Goal: Task Accomplishment & Management: Complete application form

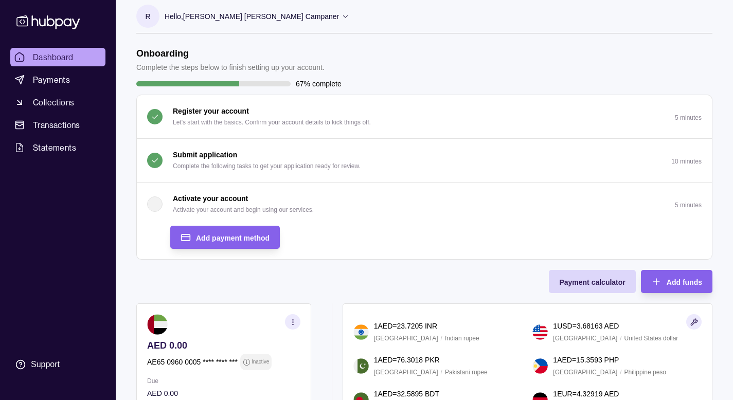
scroll to position [8, 0]
click at [154, 207] on div "button" at bounding box center [154, 203] width 15 height 15
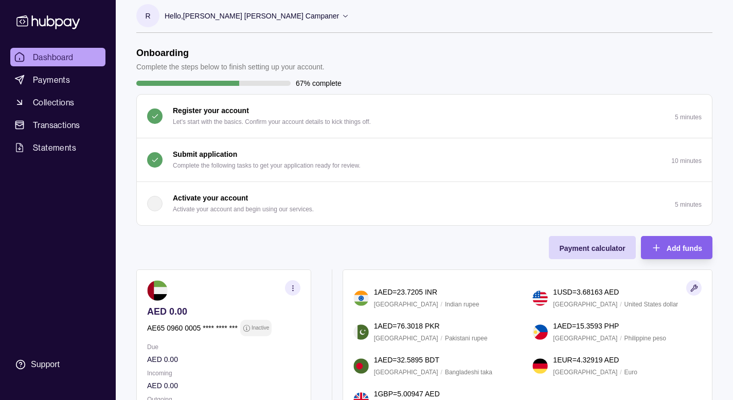
click at [154, 208] on div "button" at bounding box center [154, 203] width 15 height 15
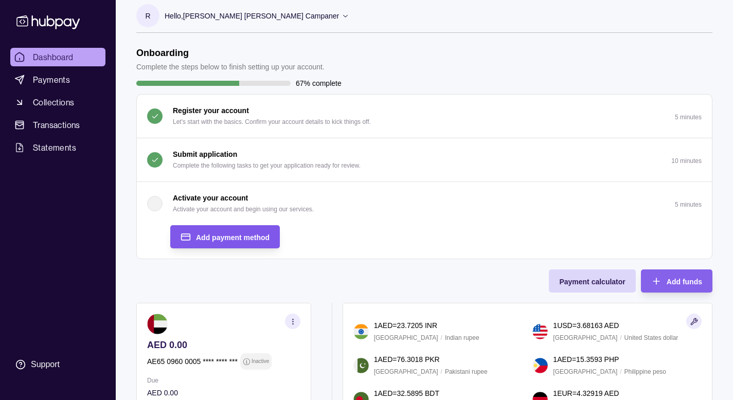
click at [195, 239] on div "Add payment method" at bounding box center [217, 236] width 104 height 23
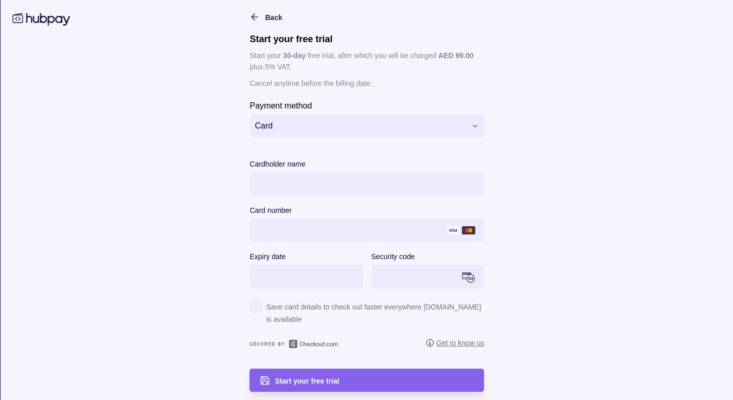
scroll to position [22, 0]
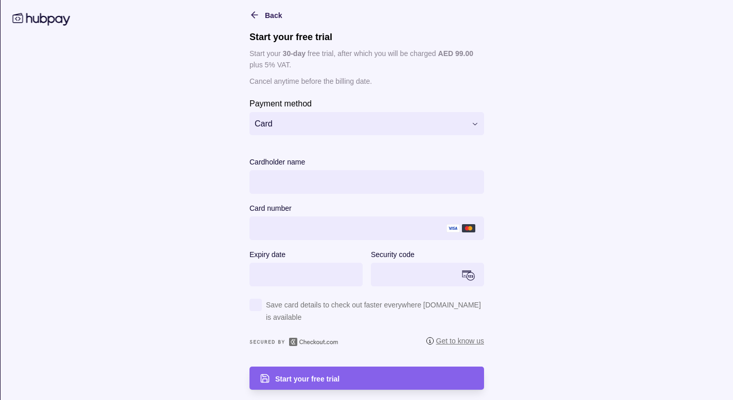
click at [360, 121] on html "Dashboard Payments Collections Transactions Statements Support R Hello, Rogelio…" at bounding box center [366, 294] width 733 height 604
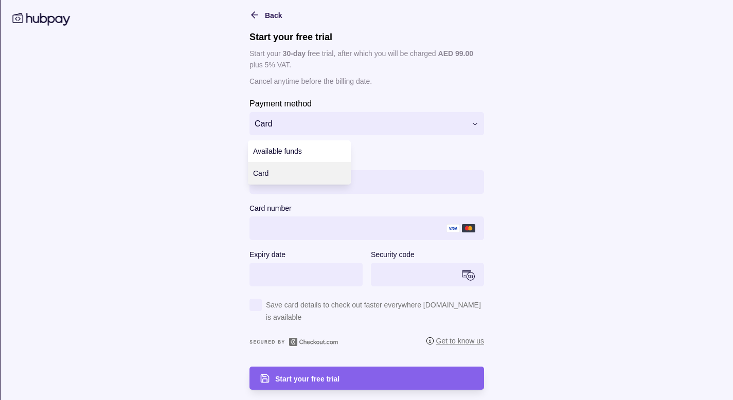
click at [534, 133] on html "Dashboard Payments Collections Transactions Statements Support R Hello, Rogelio…" at bounding box center [366, 294] width 733 height 604
click at [427, 128] on html "Dashboard Payments Collections Transactions Statements Support R Hello, Rogelio…" at bounding box center [366, 294] width 733 height 604
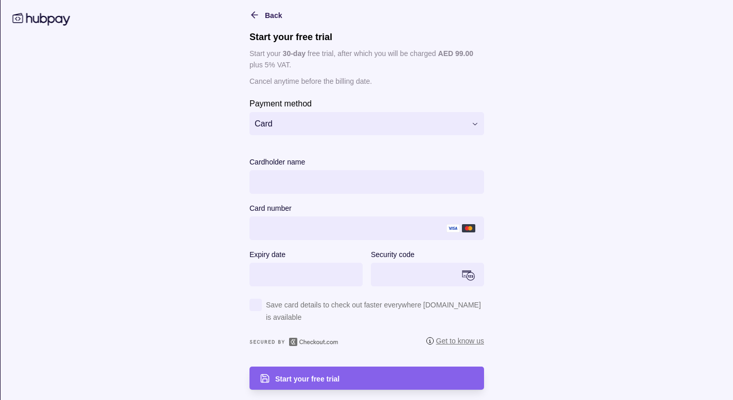
click at [542, 126] on html "Dashboard Payments Collections Transactions Statements Support R Hello, Rogelio…" at bounding box center [366, 294] width 733 height 604
click at [446, 126] on html "Dashboard Payments Collections Transactions Statements Support R Hello, Rogelio…" at bounding box center [366, 294] width 733 height 604
click at [254, 308] on div "button" at bounding box center [256, 305] width 12 height 12
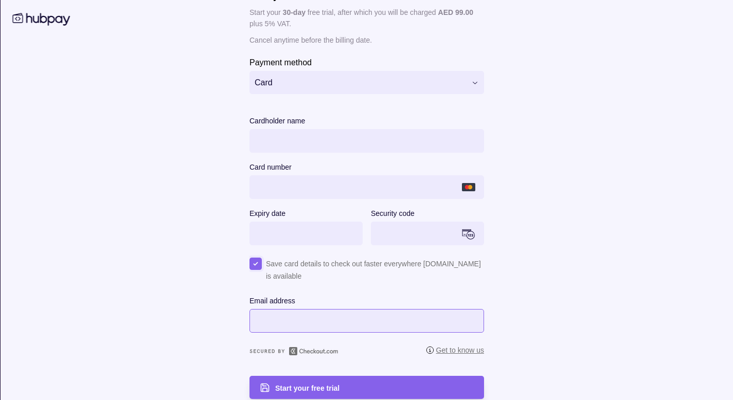
scroll to position [73, 0]
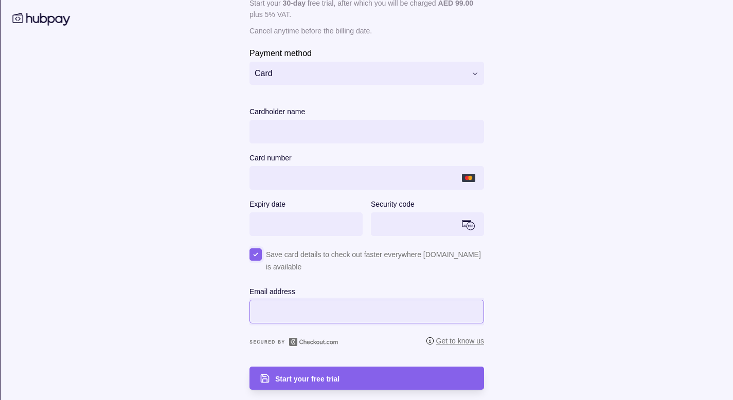
click at [335, 305] on input "Email address" at bounding box center [367, 312] width 235 height 24
type input "**********"
select select "***"
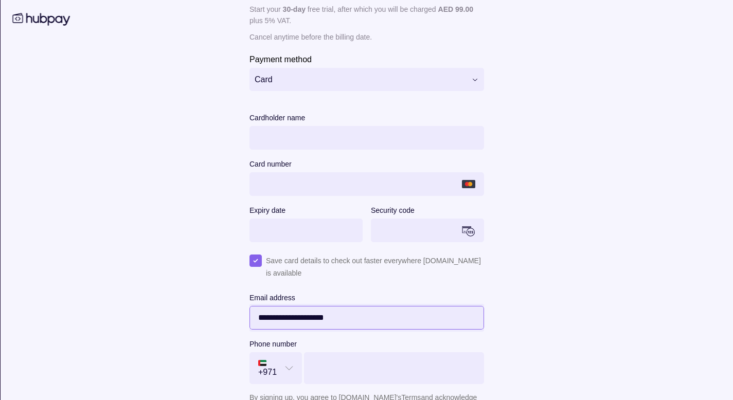
scroll to position [52, 0]
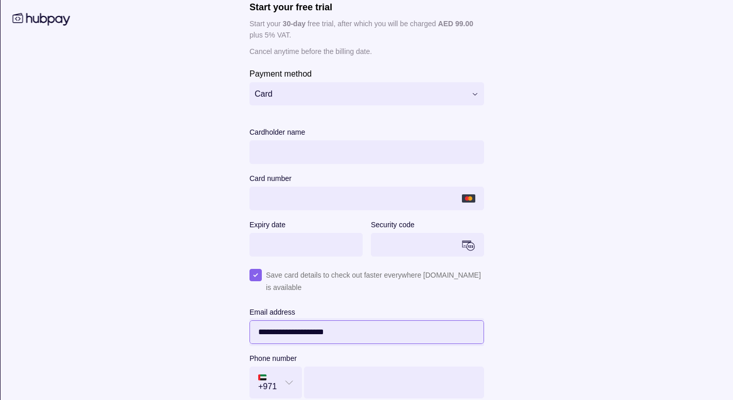
drag, startPoint x: 336, startPoint y: 336, endPoint x: 188, endPoint y: 329, distance: 147.3
click at [190, 331] on main "**********" at bounding box center [366, 226] width 527 height 536
type input "**********"
click at [528, 304] on main "**********" at bounding box center [366, 226] width 527 height 536
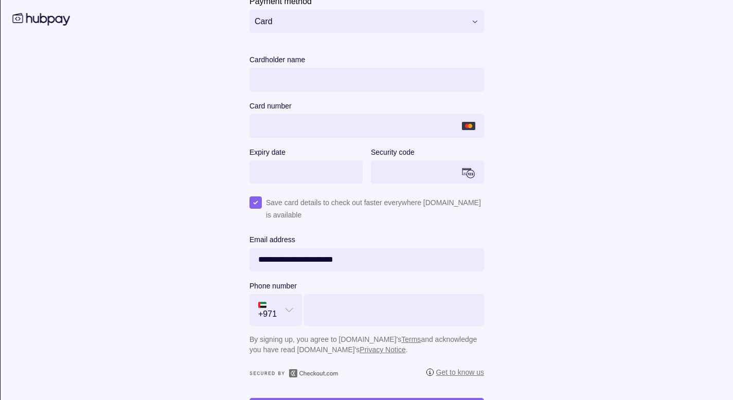
scroll to position [156, 0]
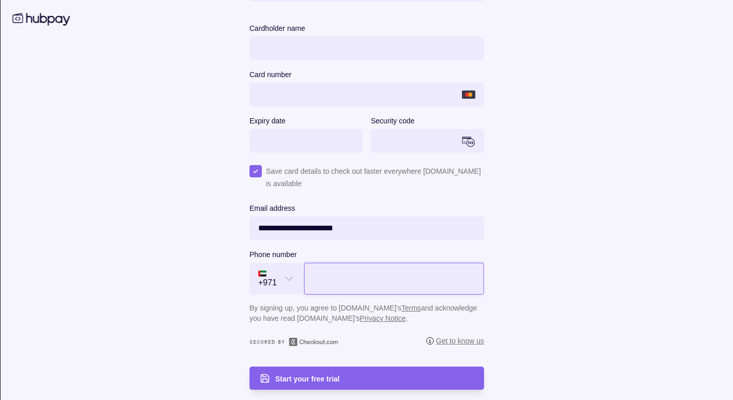
click at [346, 290] on input "Phone number" at bounding box center [394, 279] width 180 height 32
type input "*********"
click at [553, 251] on main "**********" at bounding box center [366, 122] width 527 height 536
click at [351, 374] on div "Start your free trial" at bounding box center [374, 379] width 199 height 12
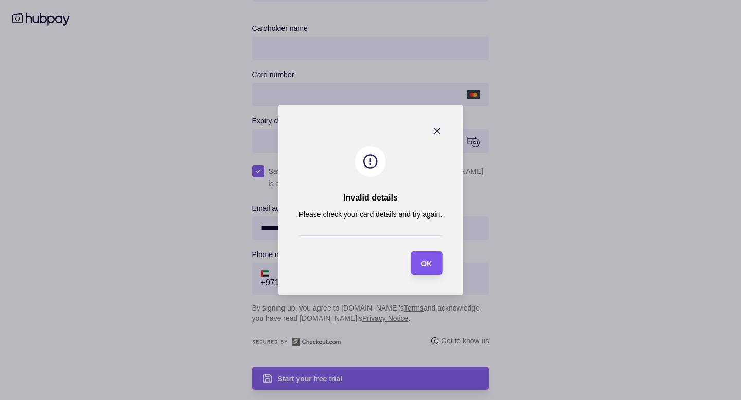
click at [434, 266] on section "OK" at bounding box center [426, 263] width 31 height 23
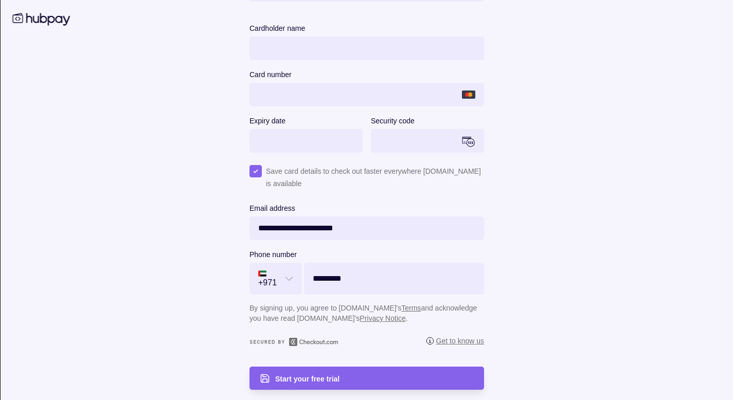
scroll to position [144, 0]
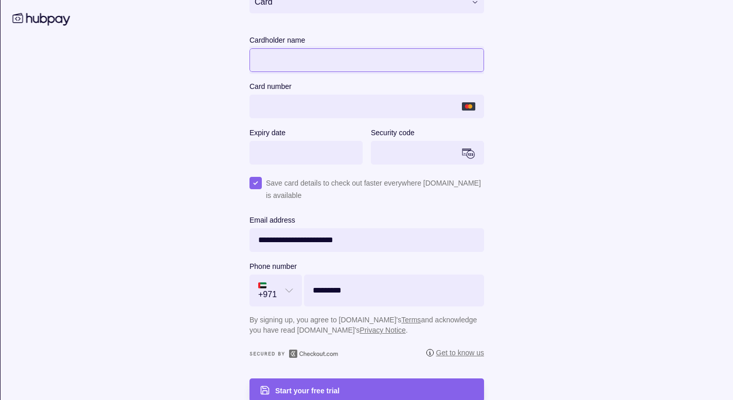
click at [603, 70] on main "**********" at bounding box center [366, 134] width 527 height 536
click at [590, 118] on main "**********" at bounding box center [366, 134] width 527 height 536
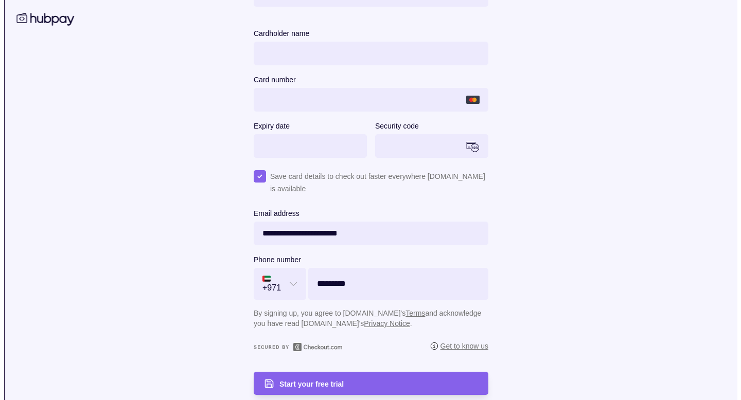
scroll to position [156, 0]
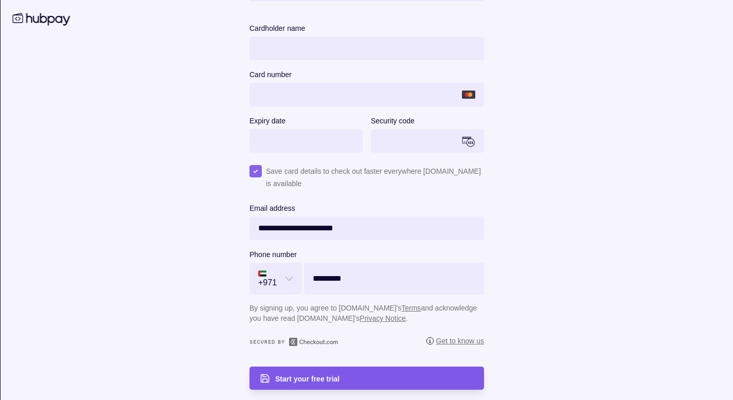
click at [378, 376] on div "Start your free trial" at bounding box center [374, 379] width 199 height 12
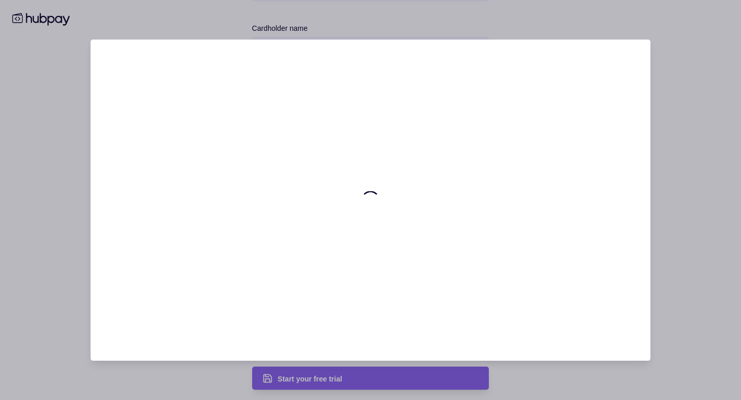
scroll to position [0, 0]
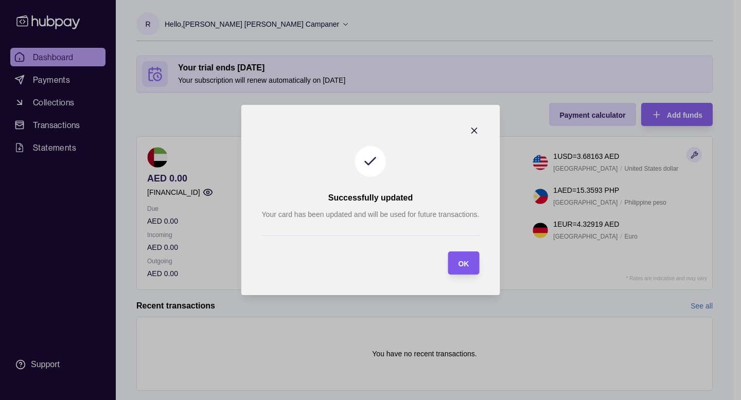
click at [458, 268] on div "OK" at bounding box center [463, 263] width 11 height 12
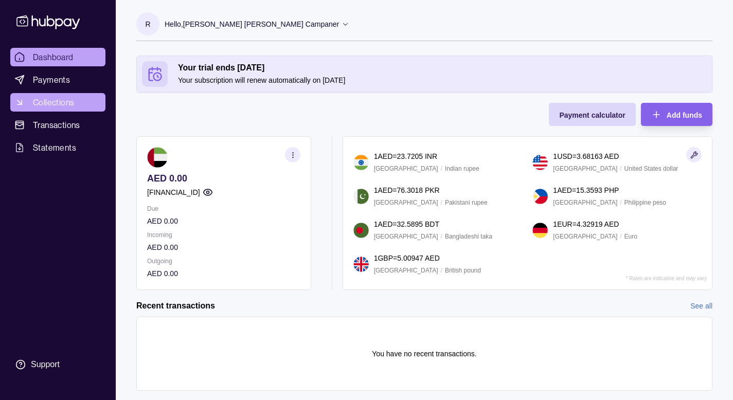
click at [72, 101] on span "Collections" at bounding box center [53, 102] width 41 height 12
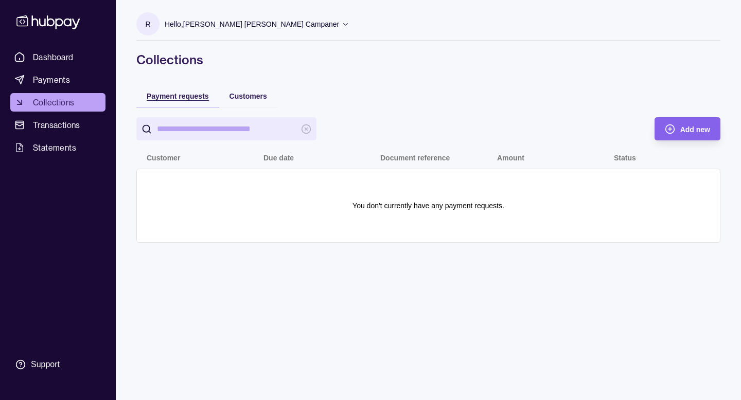
click at [186, 98] on span "Payment requests" at bounding box center [178, 96] width 62 height 8
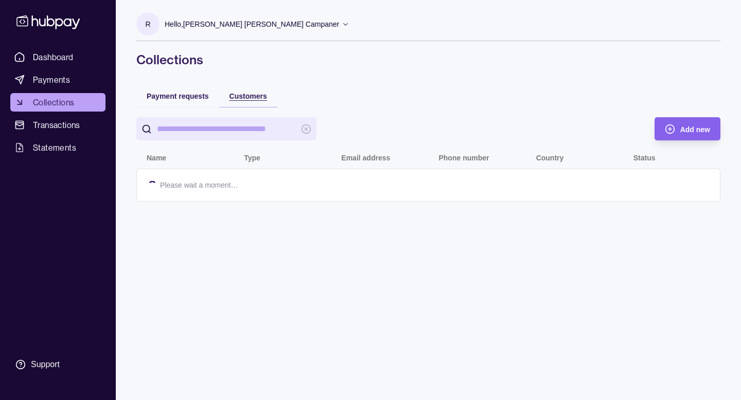
click at [250, 100] on span "Customers" at bounding box center [249, 96] width 38 height 8
click at [174, 100] on div "Payment requests" at bounding box center [178, 96] width 62 height 12
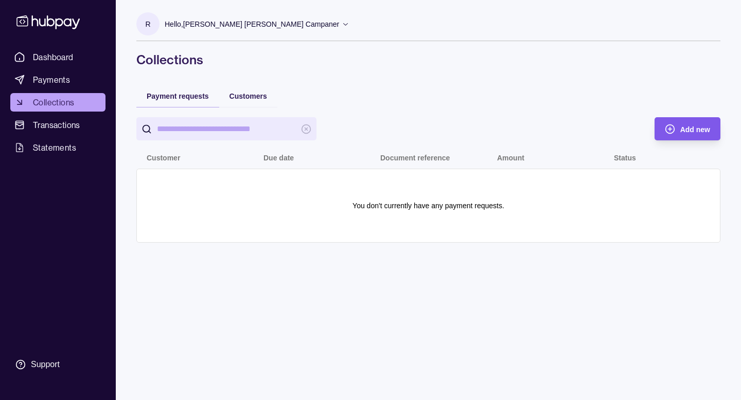
click at [693, 129] on span "Add new" at bounding box center [695, 130] width 30 height 8
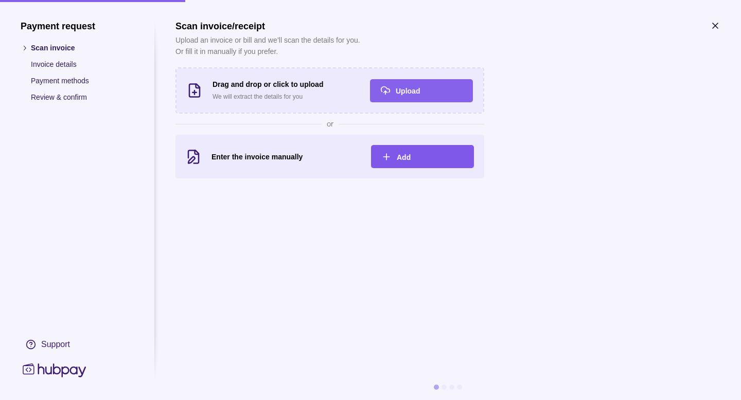
click at [436, 156] on div "Add" at bounding box center [430, 157] width 67 height 12
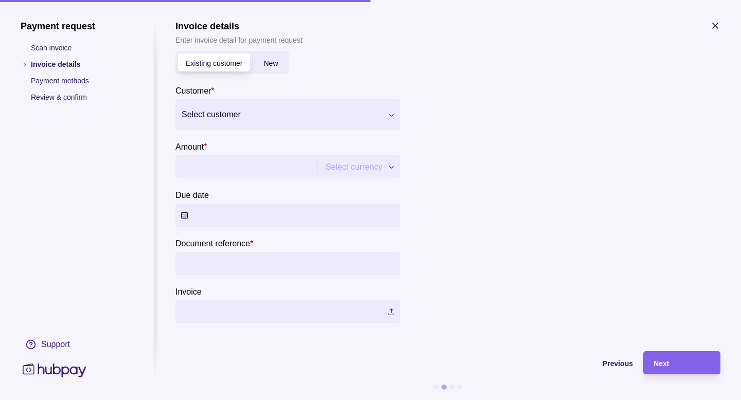
click at [336, 115] on div at bounding box center [282, 115] width 200 height 14
click at [287, 147] on section "Amount * Select currency ***" at bounding box center [288, 160] width 225 height 38
click at [260, 119] on div at bounding box center [282, 115] width 200 height 14
click at [206, 142] on span "Add new" at bounding box center [211, 146] width 30 height 8
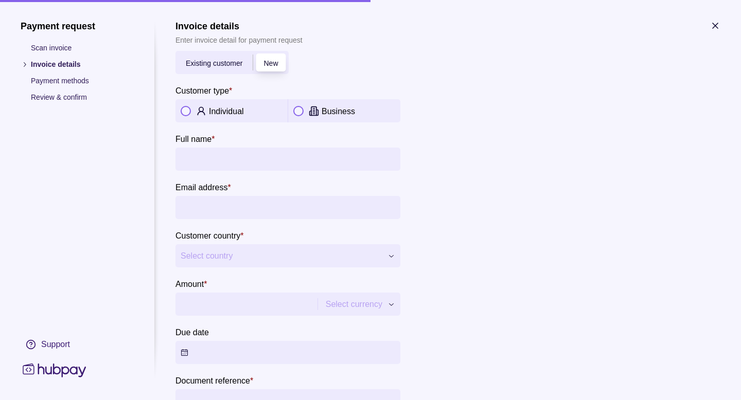
click at [182, 113] on button "button" at bounding box center [186, 111] width 10 height 10
click at [203, 158] on input "Full name *" at bounding box center [288, 159] width 215 height 23
type input "**********"
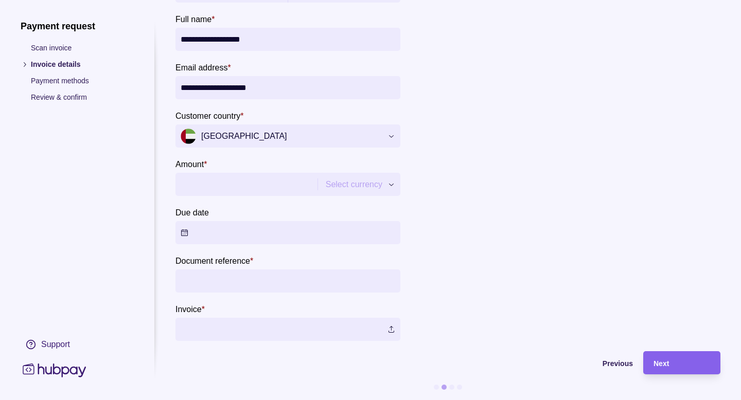
scroll to position [124, 0]
click at [255, 189] on input "Amount *" at bounding box center [245, 184] width 129 height 23
type input "*****"
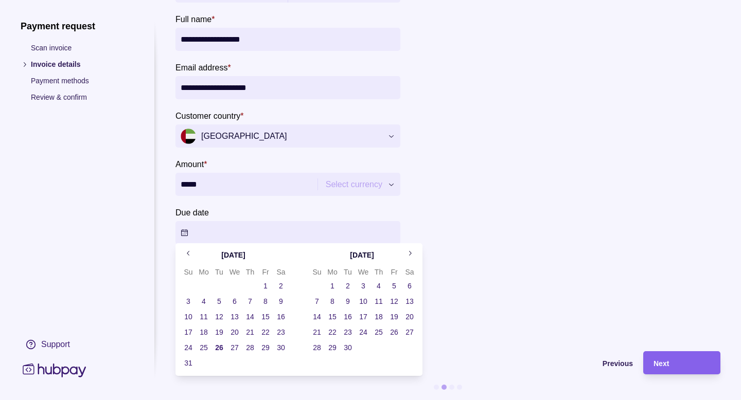
click at [253, 223] on button "Due date" at bounding box center [288, 232] width 225 height 23
click at [247, 349] on button "28" at bounding box center [250, 348] width 14 height 14
click at [452, 213] on div at bounding box center [565, 131] width 309 height 420
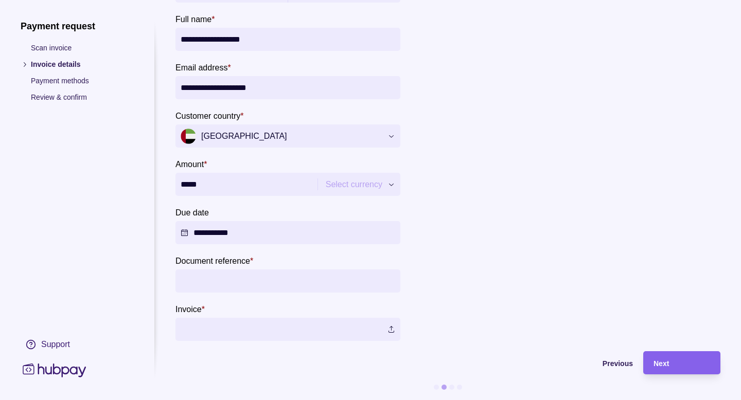
click at [250, 281] on input "Document reference *" at bounding box center [288, 281] width 215 height 23
type input "****"
click at [248, 326] on label at bounding box center [288, 329] width 225 height 23
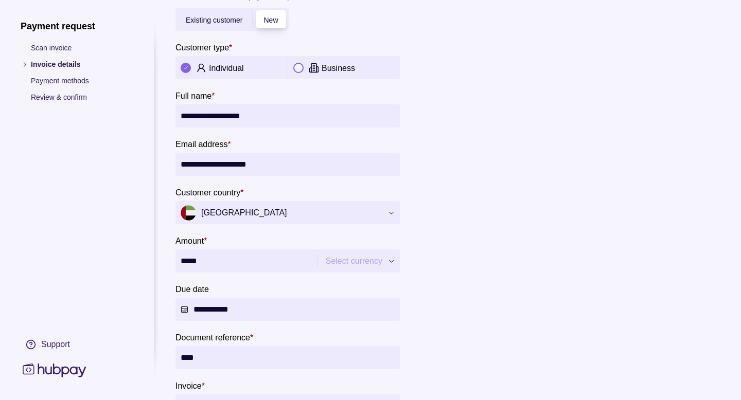
scroll to position [128, 0]
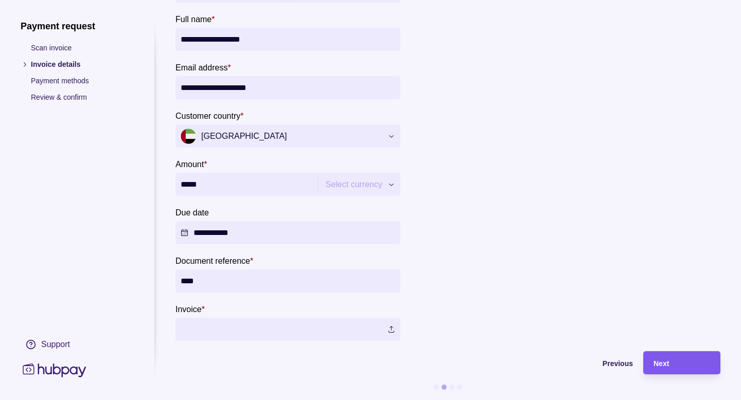
click at [664, 360] on span "Next" at bounding box center [661, 364] width 15 height 8
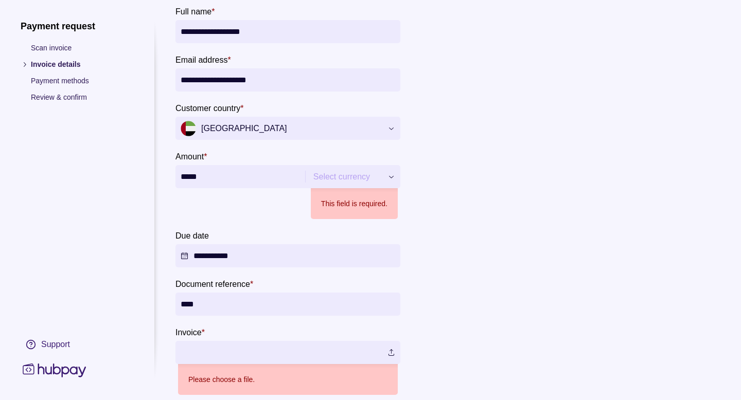
click at [338, 400] on div "**********" at bounding box center [370, 400] width 741 height 0
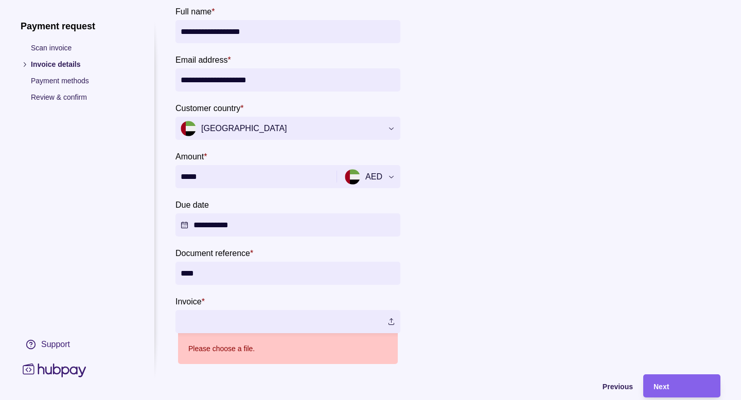
type input "********"
click at [495, 231] on div at bounding box center [565, 139] width 309 height 451
click at [668, 377] on div "Next" at bounding box center [674, 386] width 72 height 23
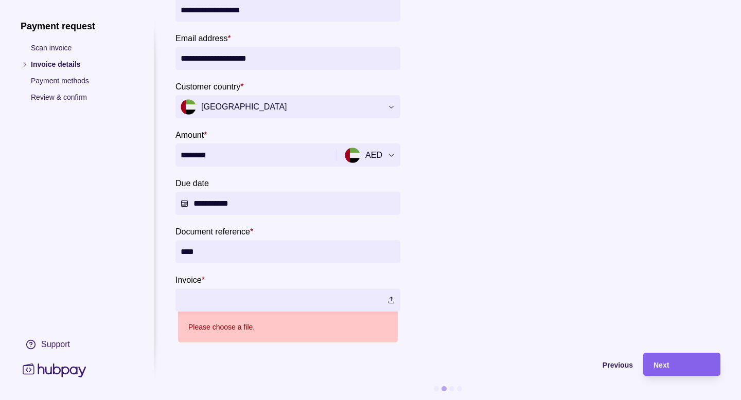
scroll to position [159, 0]
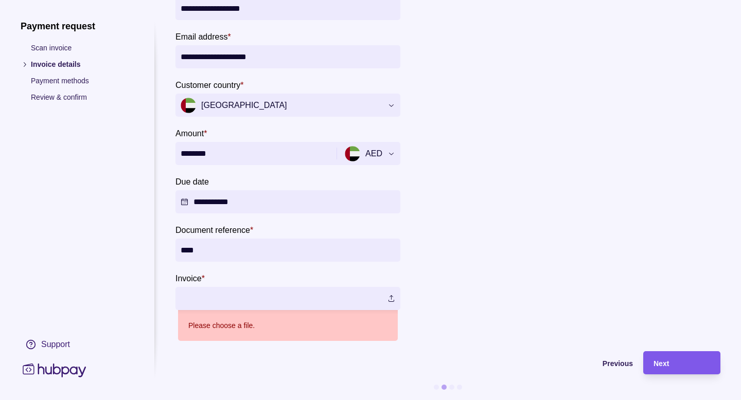
click at [663, 360] on span "Next" at bounding box center [661, 364] width 15 height 8
click at [387, 287] on label at bounding box center [288, 298] width 225 height 23
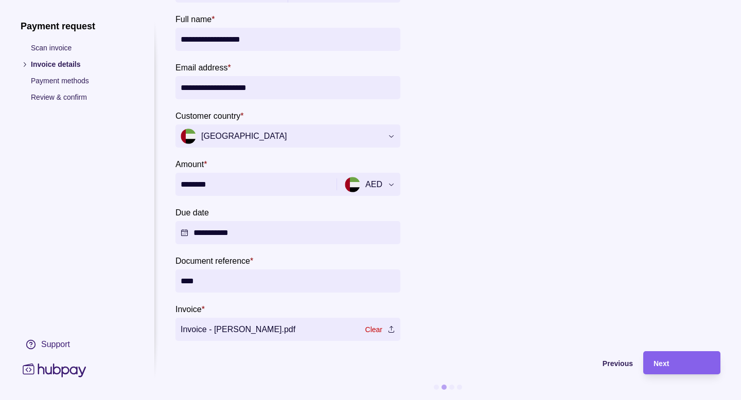
scroll to position [128, 0]
click at [663, 360] on span "Next" at bounding box center [661, 364] width 15 height 8
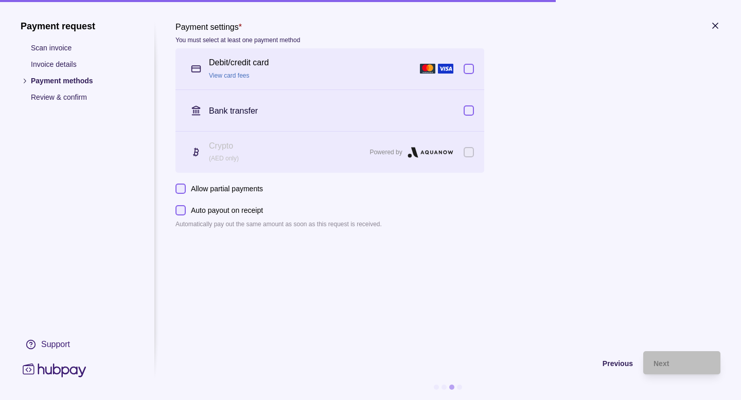
click at [471, 69] on button "button" at bounding box center [469, 69] width 10 height 10
click at [471, 72] on button "button" at bounding box center [469, 69] width 10 height 10
click at [46, 41] on div "Payment request Scan invoice Invoice details Payment methods Review & confirm S…" at bounding box center [77, 200] width 113 height 359
click at [50, 369] on icon at bounding box center [55, 370] width 68 height 19
click at [715, 25] on icon "button" at bounding box center [715, 25] width 5 height 5
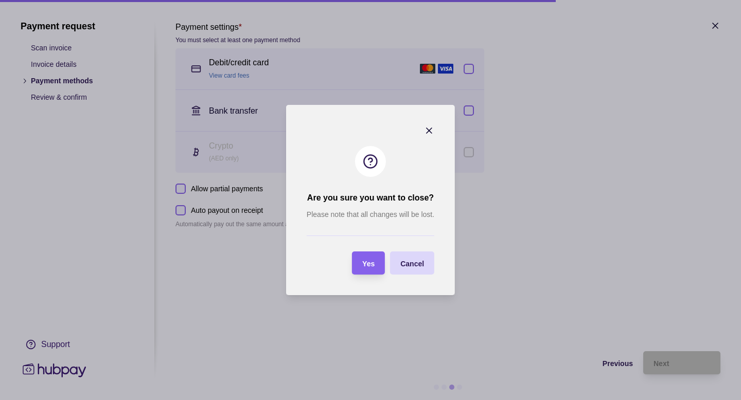
drag, startPoint x: 416, startPoint y: 270, endPoint x: 383, endPoint y: 287, distance: 37.5
click at [383, 287] on section "Are you sure you want to close? Please note that all changes will be lost. Yes …" at bounding box center [370, 200] width 169 height 190
click at [400, 265] on span "Cancel" at bounding box center [412, 264] width 24 height 8
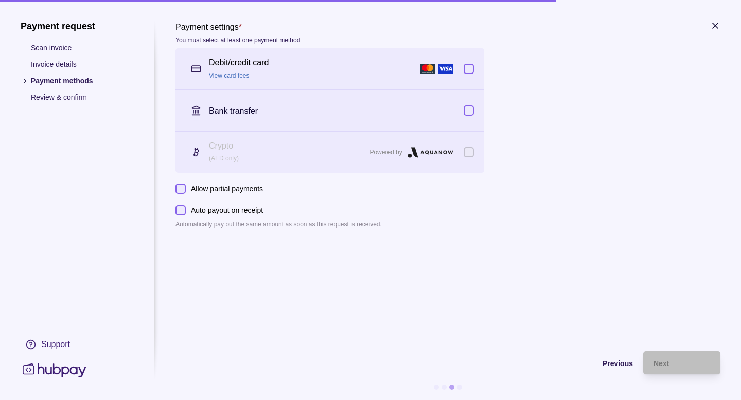
click at [470, 67] on button "button" at bounding box center [469, 69] width 10 height 10
click at [662, 363] on span "Next" at bounding box center [661, 364] width 15 height 8
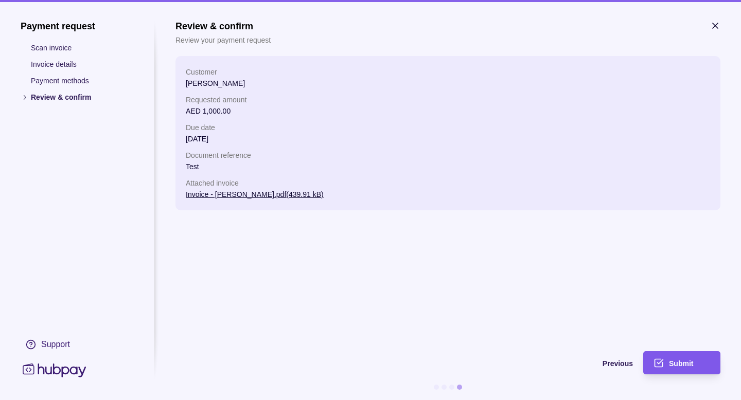
click at [684, 360] on span "Submit" at bounding box center [681, 364] width 24 height 8
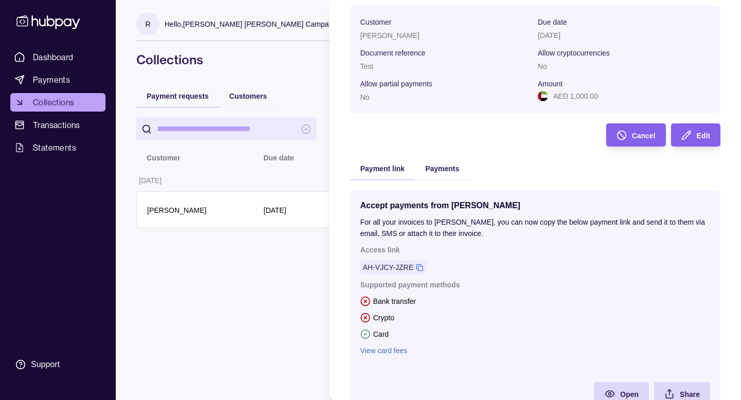
scroll to position [78, 0]
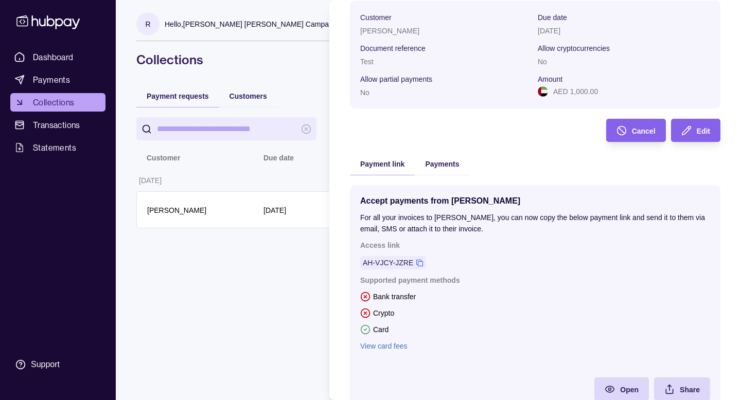
click at [404, 347] on link "View card fees" at bounding box center [535, 346] width 350 height 11
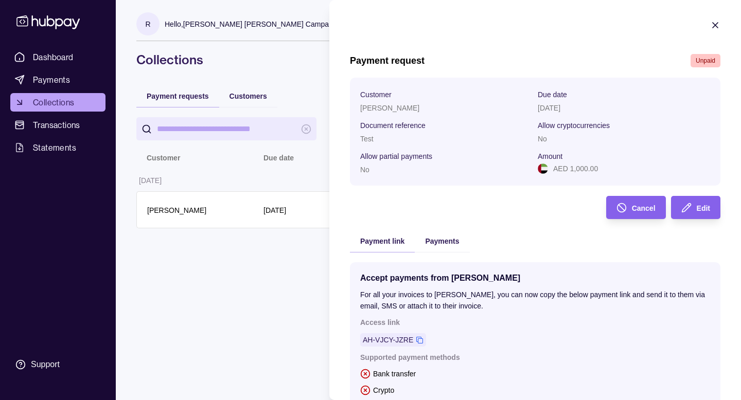
scroll to position [0, 0]
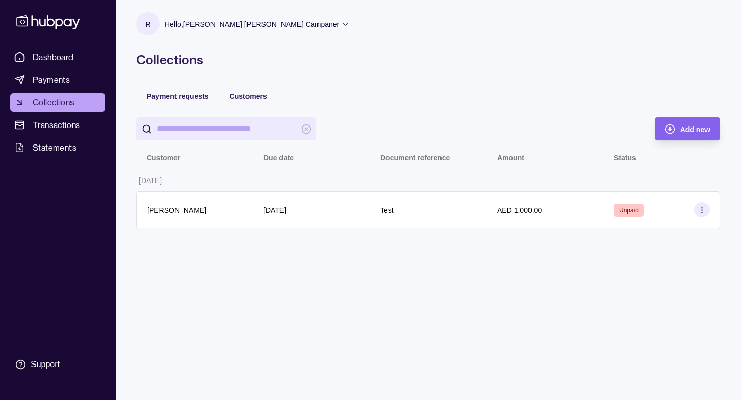
click at [224, 216] on html "Dashboard Payments Collections Transactions Statements Support R Hello, [PERSON…" at bounding box center [370, 200] width 741 height 400
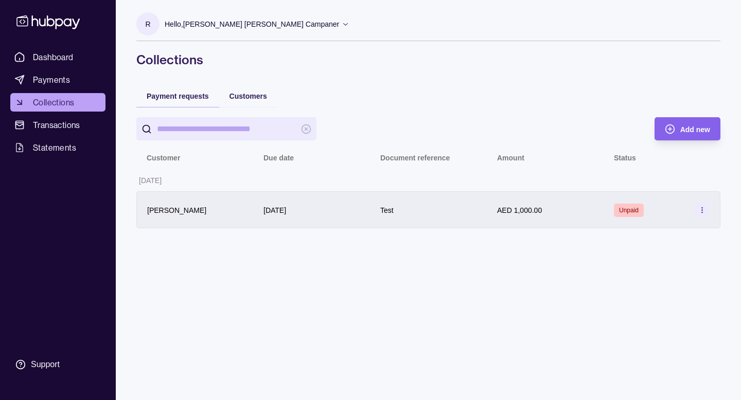
click at [260, 217] on div "[DATE]" at bounding box center [311, 209] width 117 height 37
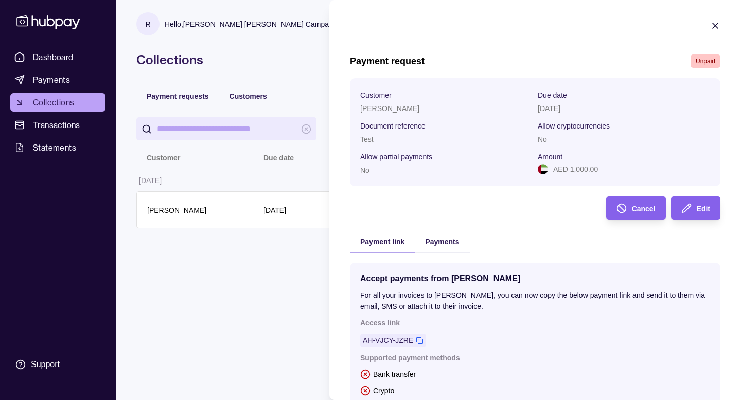
click at [305, 208] on html "Dashboard Payments Collections Transactions Statements Support R Hello, [PERSON…" at bounding box center [370, 200] width 741 height 400
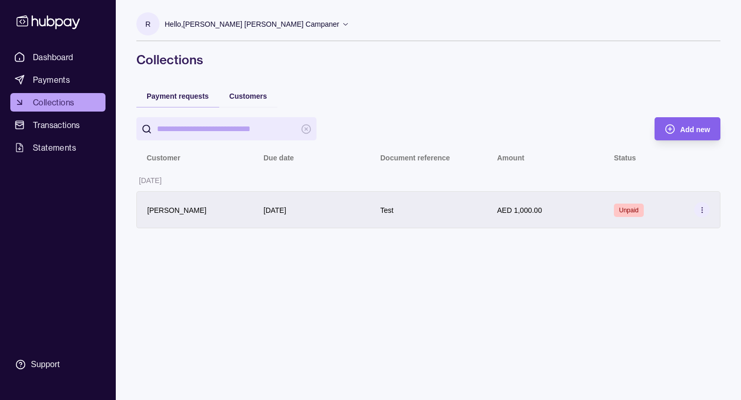
click at [700, 216] on section at bounding box center [701, 209] width 15 height 15
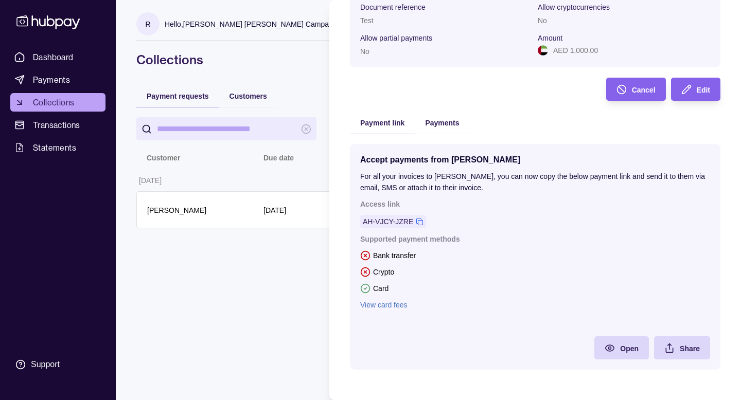
scroll to position [119, 0]
click at [419, 221] on icon at bounding box center [420, 222] width 8 height 8
click at [382, 305] on link "View card fees" at bounding box center [535, 304] width 350 height 11
